Goal: Transaction & Acquisition: Purchase product/service

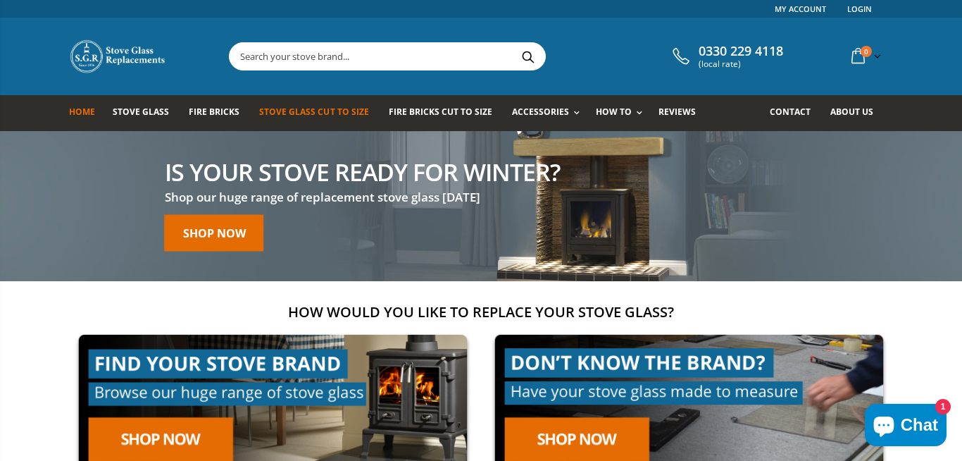
click at [294, 113] on span "Stove Glass Cut To Size" at bounding box center [313, 112] width 109 height 12
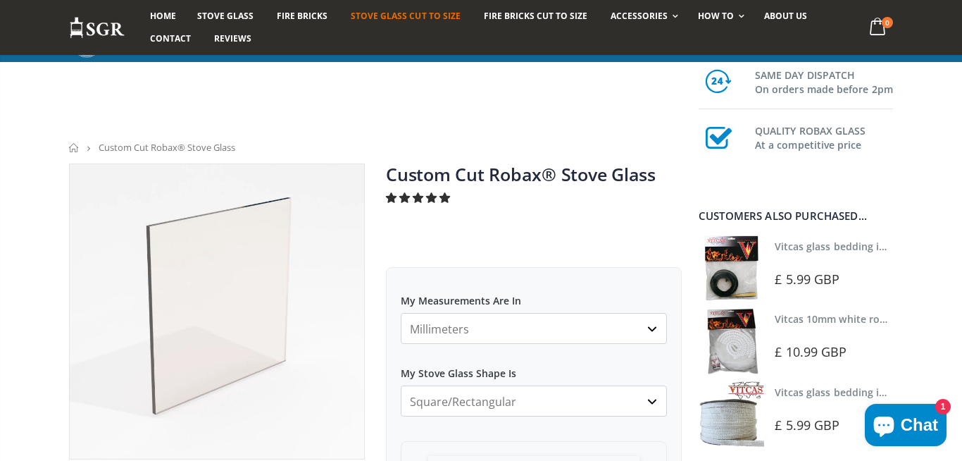
scroll to position [292, 0]
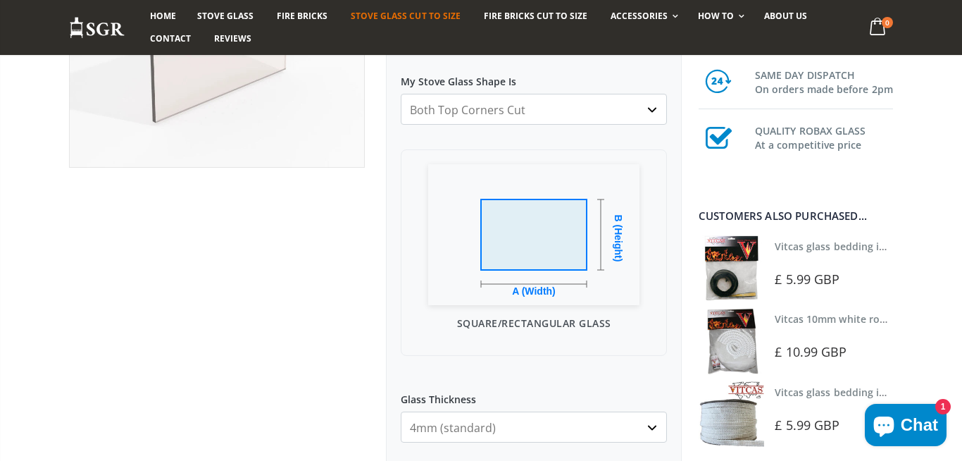
click option "Both Top Corners Cut" at bounding box center [0, 0] width 0 height 0
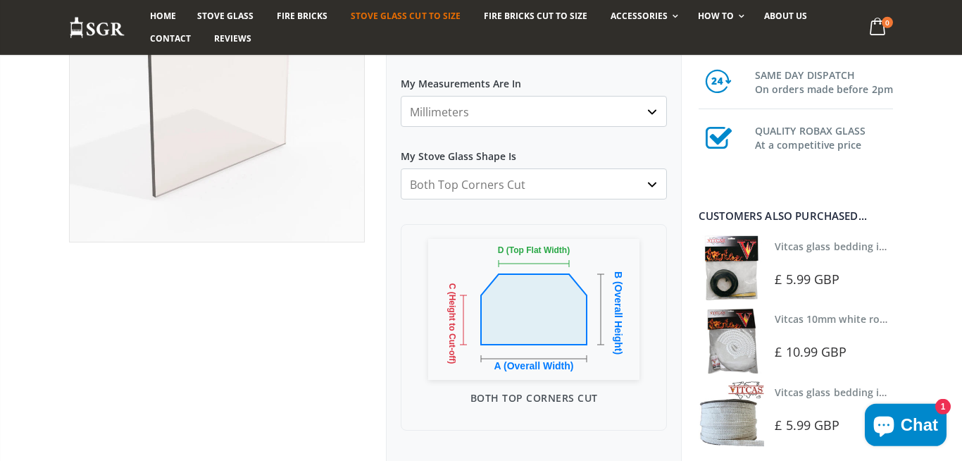
scroll to position [194, 0]
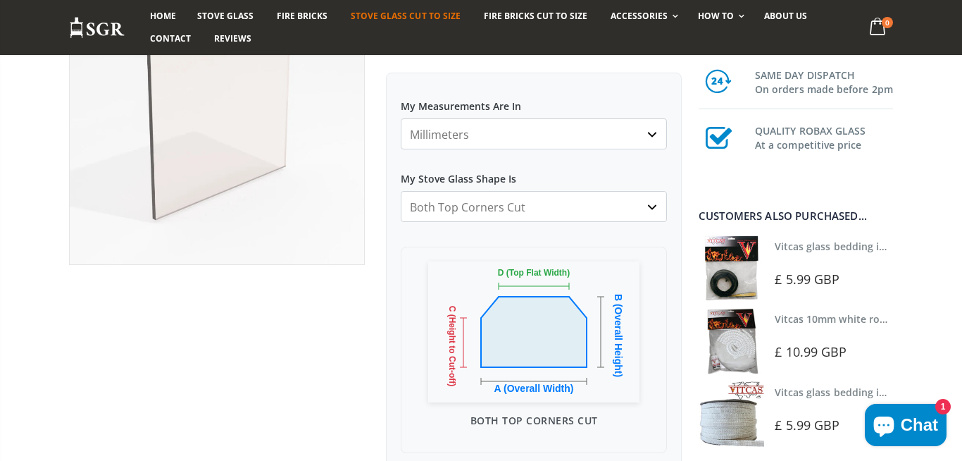
click at [401, 191] on select "Square/Rectangular Arched Half Arch Both Top Corners Cut Single Corner Cut Slop…" at bounding box center [534, 206] width 266 height 31
click option "Both Top Corners Cut" at bounding box center [0, 0] width 0 height 0
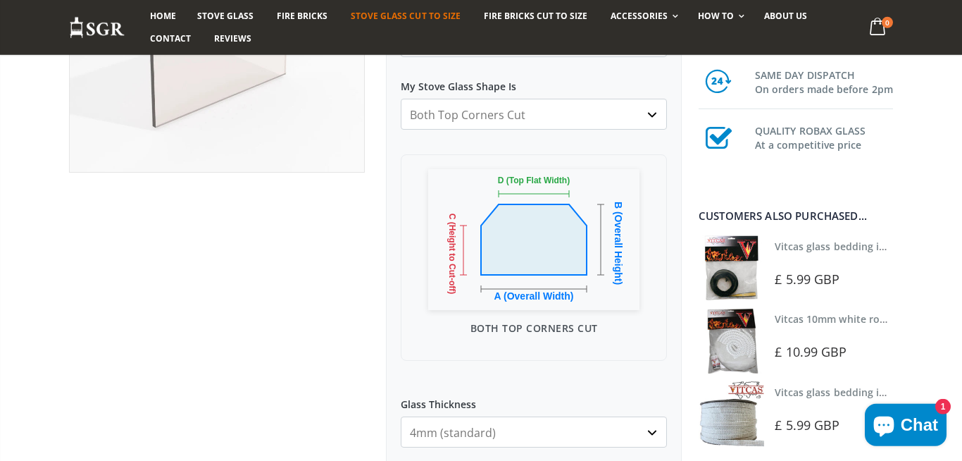
scroll to position [292, 0]
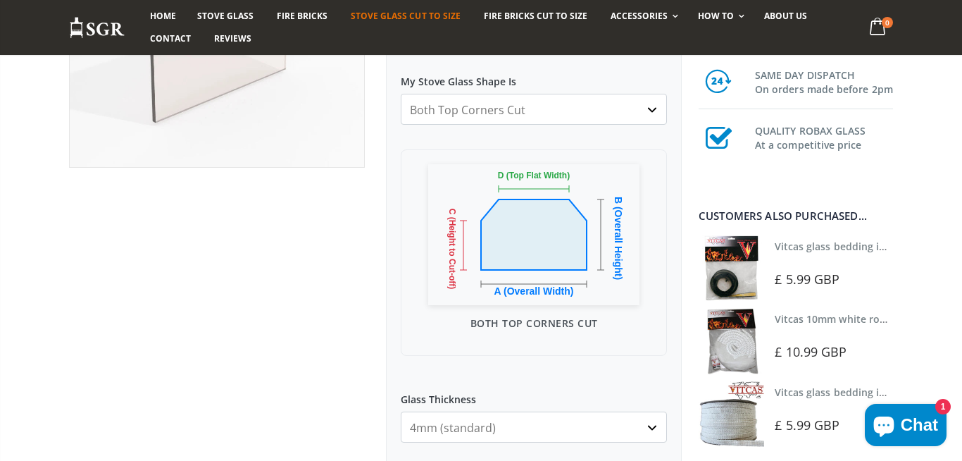
click at [401, 94] on select "Square/Rectangular Arched Half Arch Both Top Corners Cut Single Corner Cut Slop…" at bounding box center [534, 109] width 266 height 31
click option "Single Corner Cut" at bounding box center [0, 0] width 0 height 0
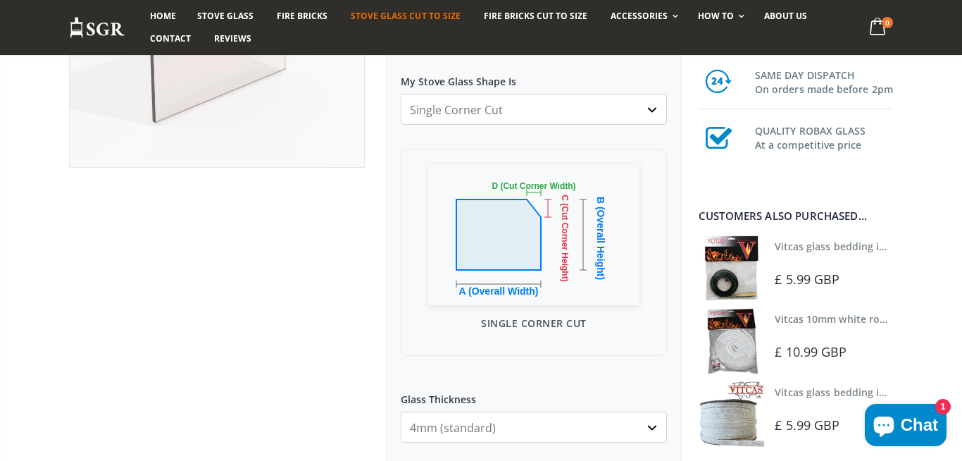
click at [401, 94] on select "Square/Rectangular Arched Half Arch Both Top Corners Cut Single Corner Cut Slop…" at bounding box center [534, 109] width 266 height 31
click at [92, 340] on div "Custom Cut Robax® Stove Glass 292 reviews Pool Type Default Title Pool #1 Pool …" at bounding box center [375, 466] width 634 height 1188
click at [332, 446] on div at bounding box center [216, 450] width 317 height 1156
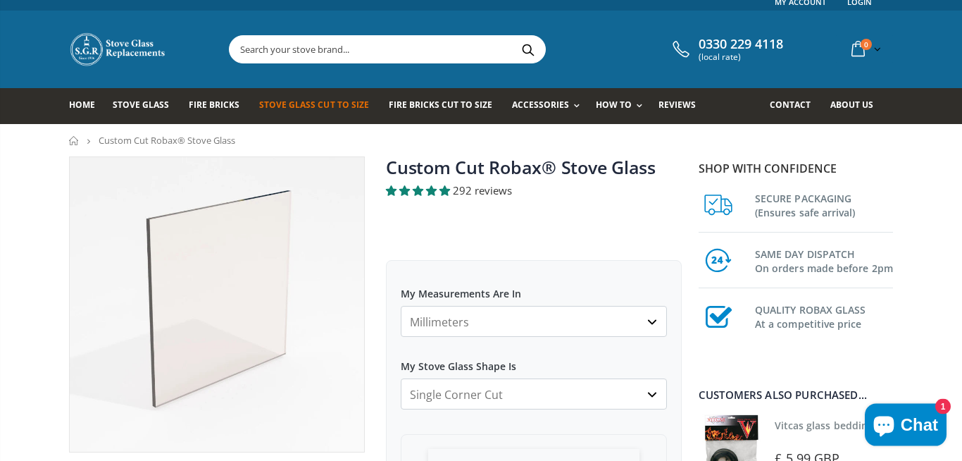
scroll to position [97, 0]
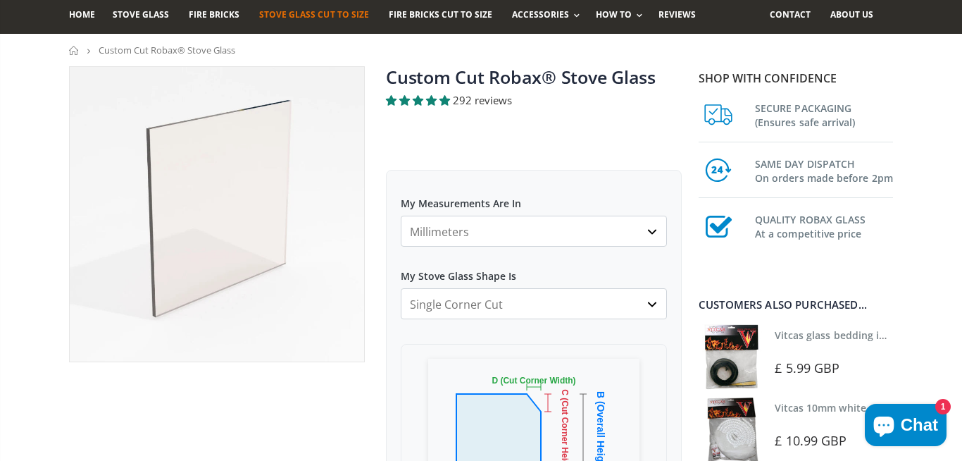
click at [401, 288] on select "Square/Rectangular Arched Half Arch Both Top Corners Cut Single Corner Cut Slop…" at bounding box center [534, 303] width 266 height 31
select select "both-top-corners-cut"
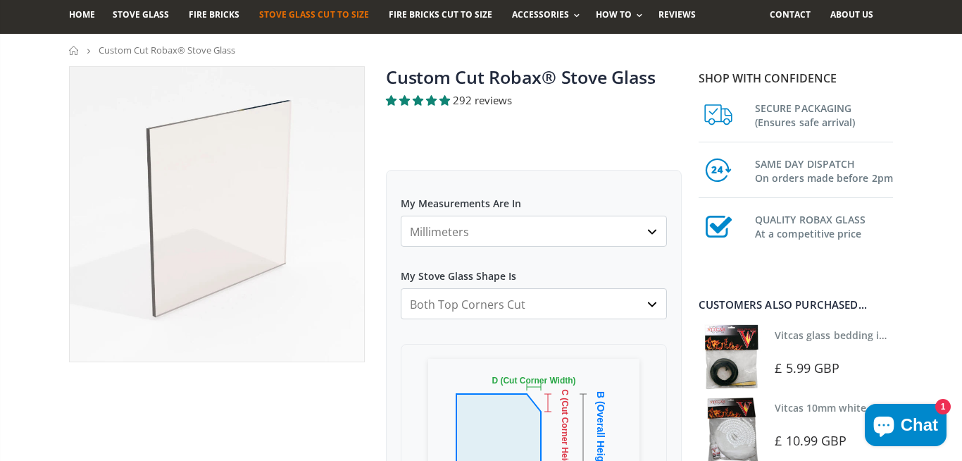
click option "Both Top Corners Cut" at bounding box center [0, 0] width 0 height 0
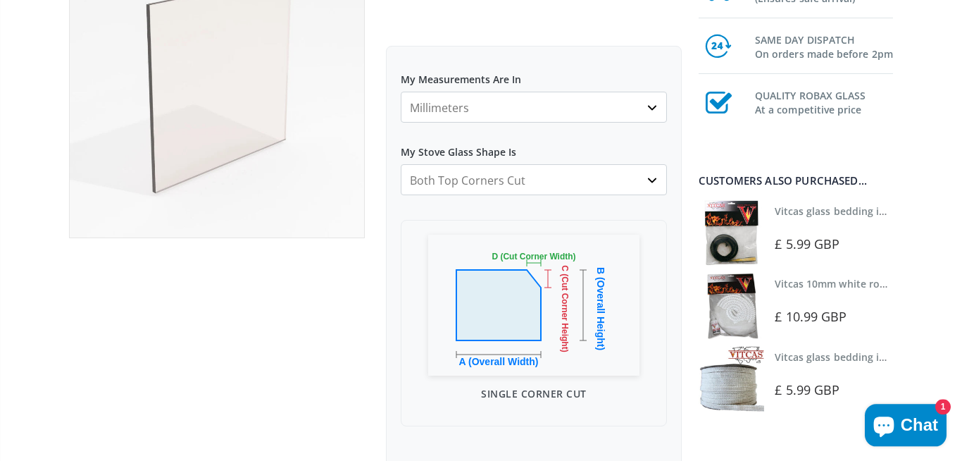
scroll to position [292, 0]
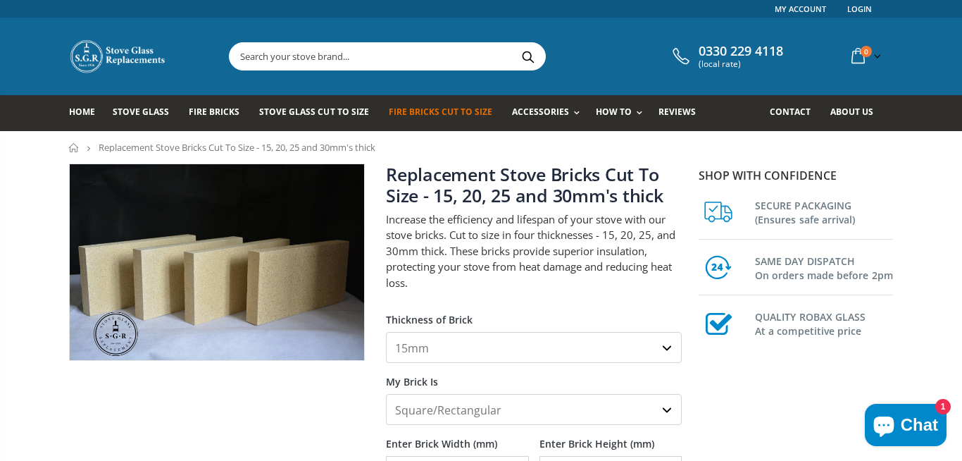
scroll to position [97, 0]
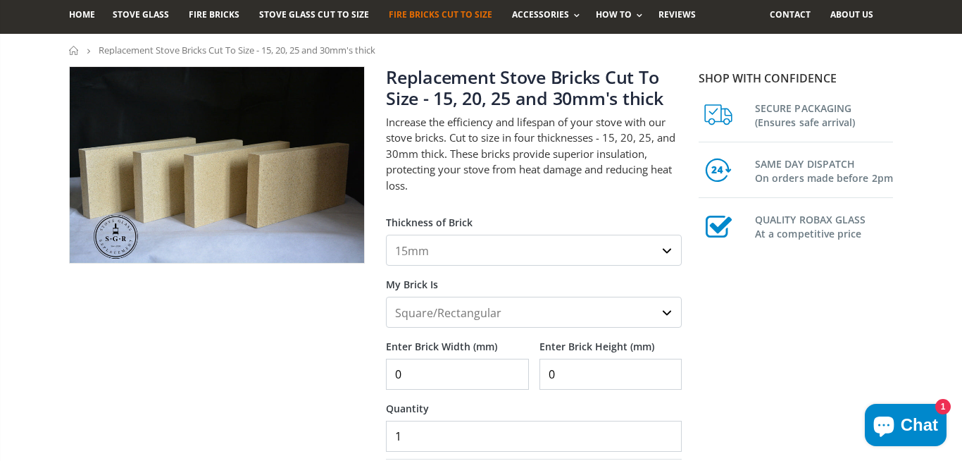
click at [362, 329] on div "Replacement Stove Bricks Cut To Size - 15, 20, 25 and 30mm's thick Increase the…" at bounding box center [375, 406] width 634 height 681
drag, startPoint x: 443, startPoint y: 325, endPoint x: 376, endPoint y: 368, distance: 80.5
click at [376, 368] on div "Replacement Stove Bricks Cut To Size - 15, 20, 25 and 30mm's thick Increase the…" at bounding box center [534, 391] width 317 height 650
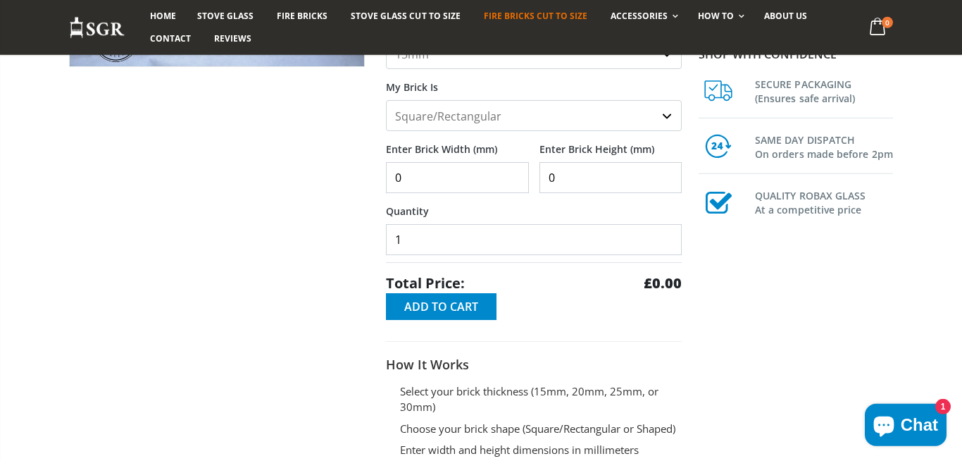
scroll to position [194, 0]
